Goal: Complete application form

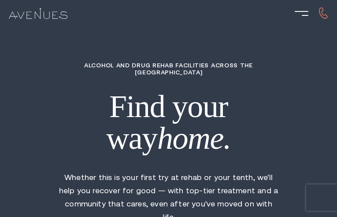
type input "RFxqGDfSMpUnOpbY"
type input "4270988194"
type input "[EMAIL_ADDRESS][DOMAIN_NAME]"
type input "HjUvsXKm"
radio input "true"
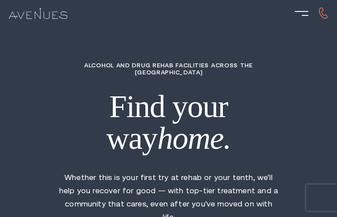
radio input "true"
radio input "false"
type input "iMxIcWzgXnY"
type input "IZGgwStbUr"
type input "Glfexhtpg"
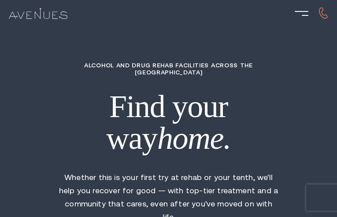
type input "INLppRSApSw"
type input "QspfQGDuc"
type input "6667548169"
type input "[EMAIL_ADDRESS][DOMAIN_NAME]"
